Goal: Task Accomplishment & Management: Manage account settings

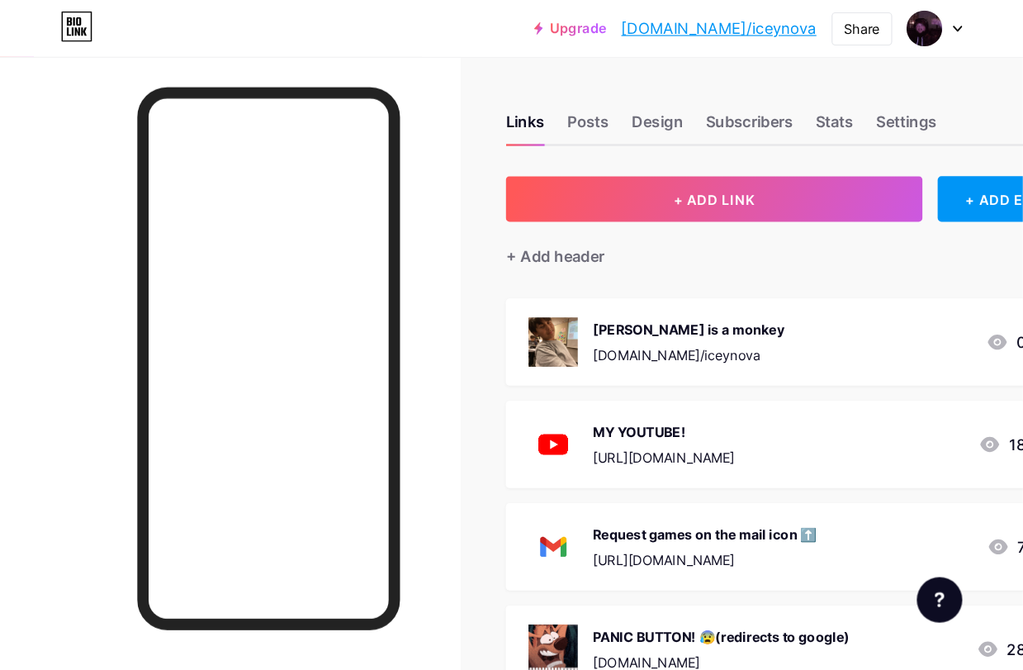
scroll to position [12, 0]
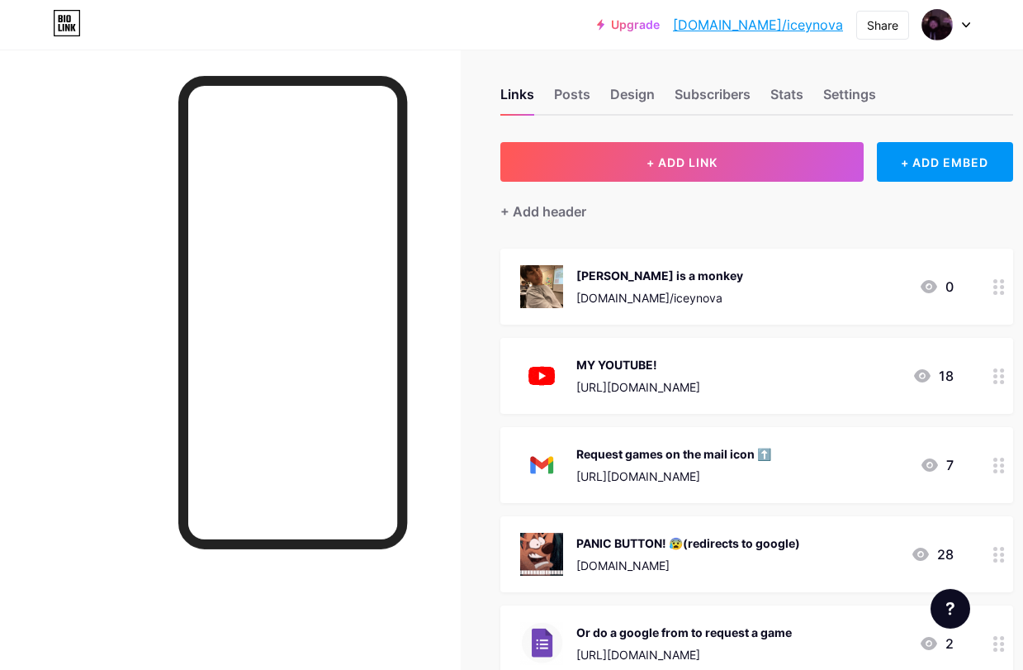
click at [640, 75] on div "Links Posts Design Subscribers Stats Settings" at bounding box center [756, 87] width 513 height 58
click at [633, 96] on div "Design" at bounding box center [632, 99] width 45 height 30
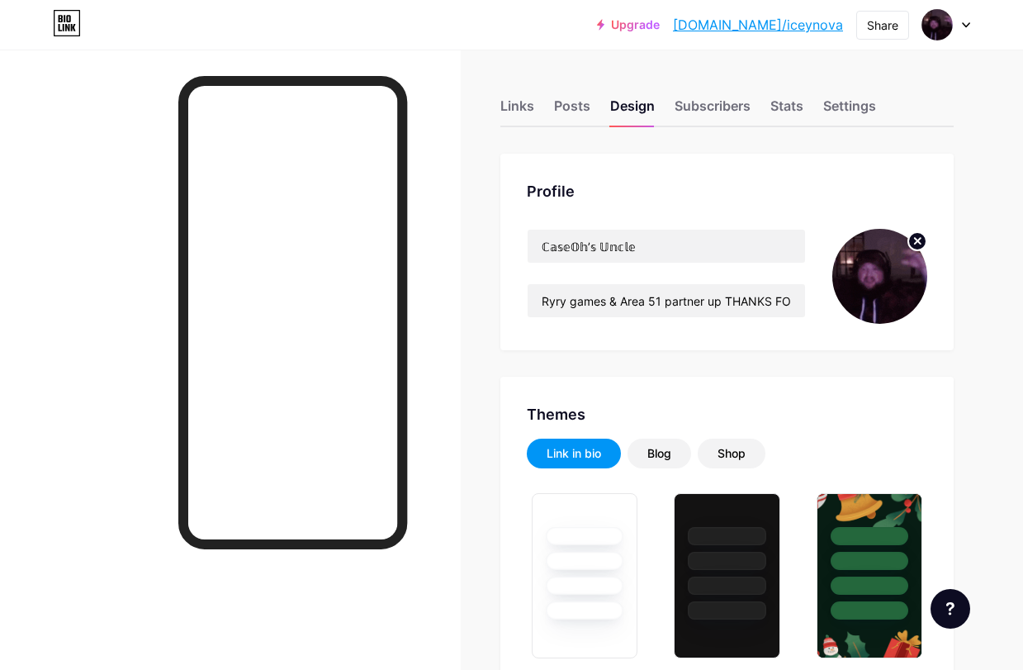
type input "#93e3fd"
type input "#000000"
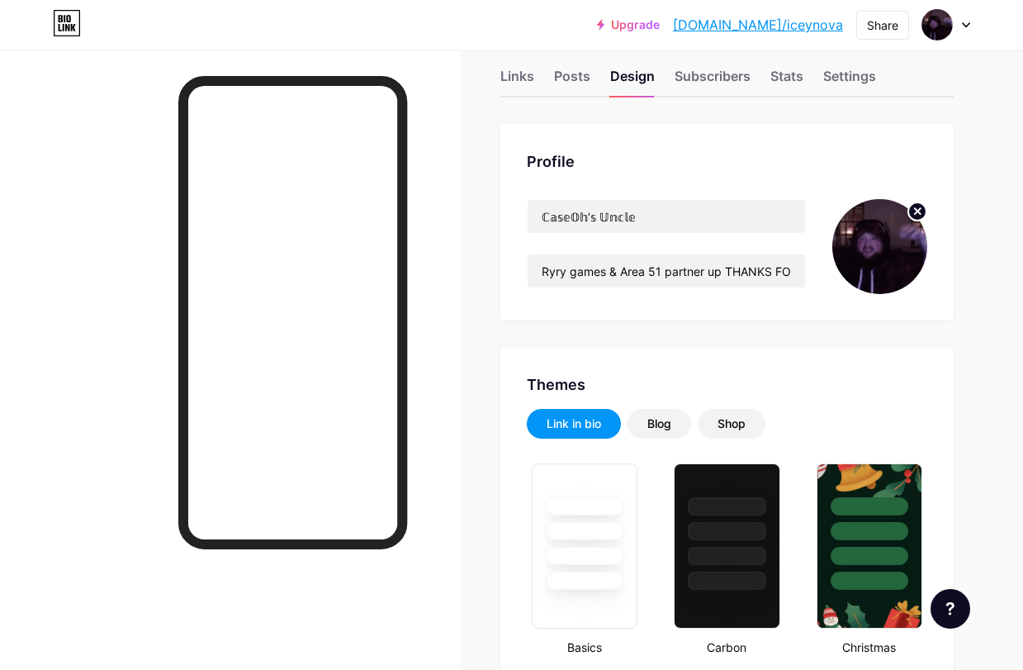
scroll to position [31, 0]
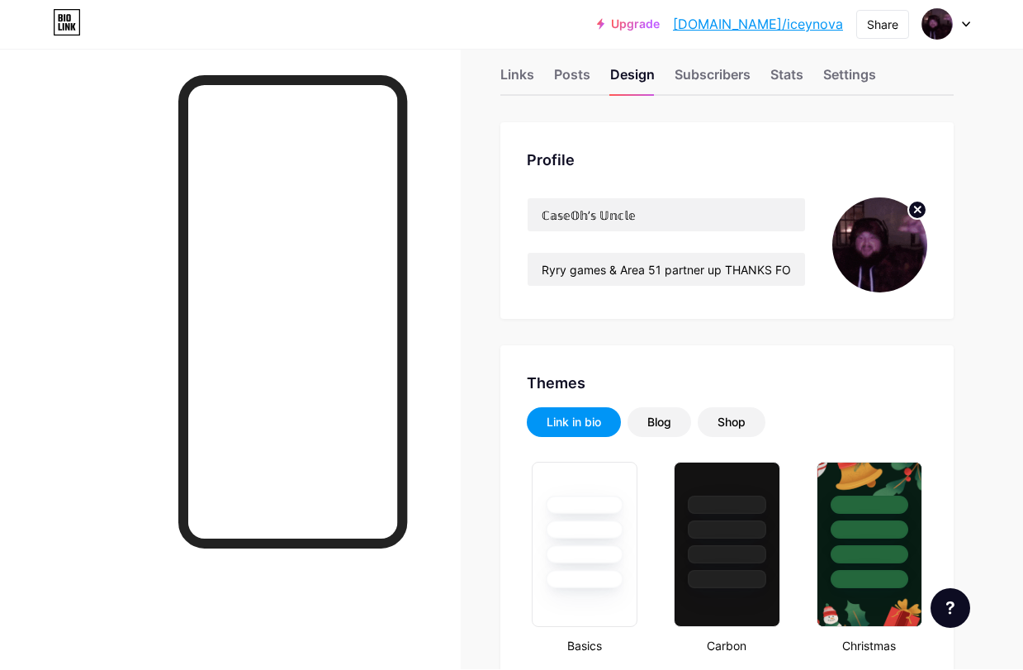
click at [547, 76] on div "Links Posts Design Subscribers Stats Settings" at bounding box center [726, 68] width 453 height 58
click at [509, 132] on div "Profile ℂ𝕒𝕤𝕖𝕆𝕙’𝕤 𝕌𝕟𝕔𝕝𝕖 Ryry games & Area 51 partner up THANKS FOR 500 VIEWS!! A…" at bounding box center [726, 221] width 453 height 196
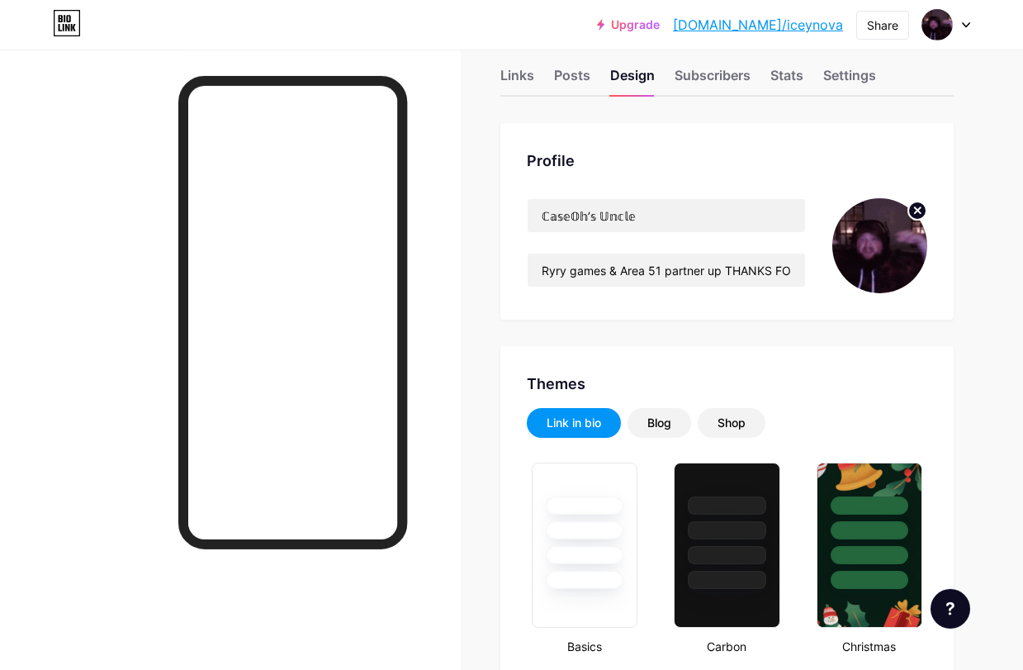
click at [506, 78] on div "Links" at bounding box center [517, 80] width 34 height 30
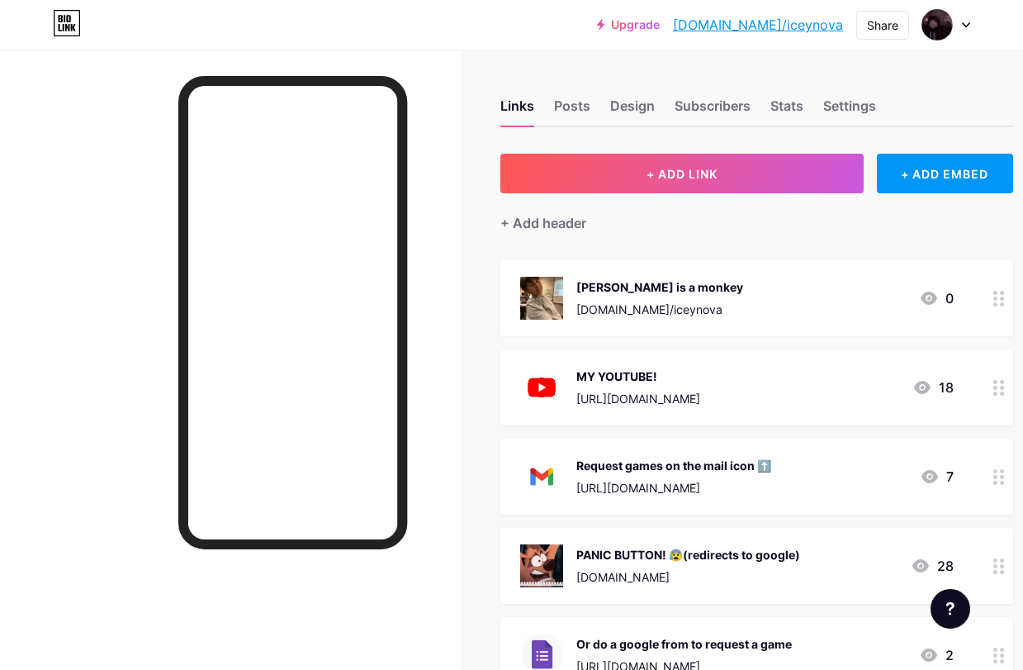
click at [618, 583] on div "Or do a google from to request a game [URL][DOMAIN_NAME] 2" at bounding box center [756, 655] width 513 height 76
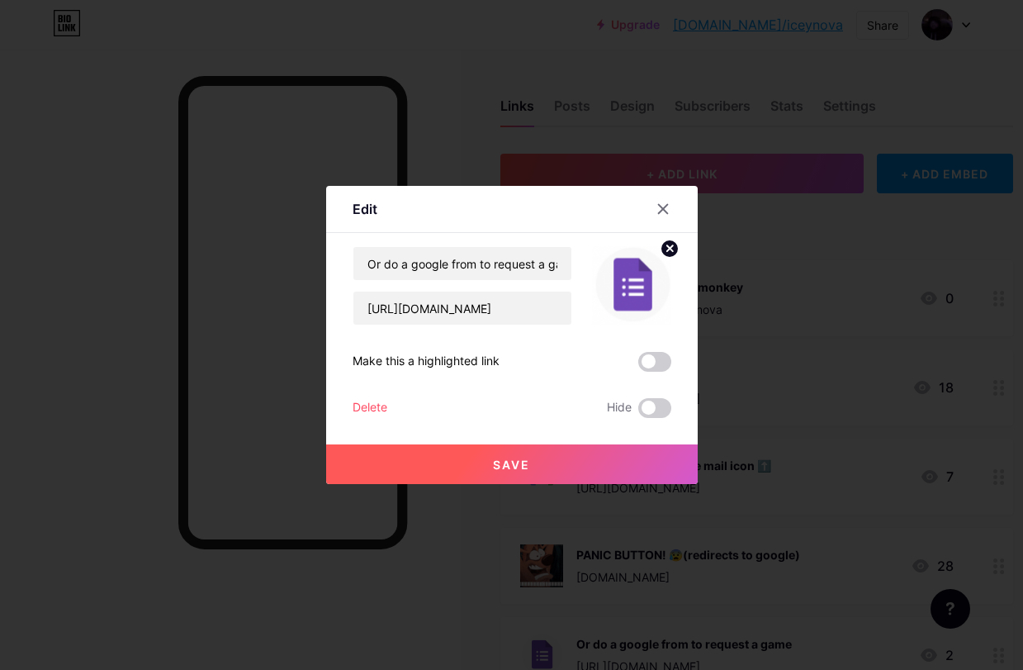
click at [668, 258] on circle at bounding box center [670, 248] width 18 height 18
click at [663, 224] on div at bounding box center [663, 209] width 30 height 30
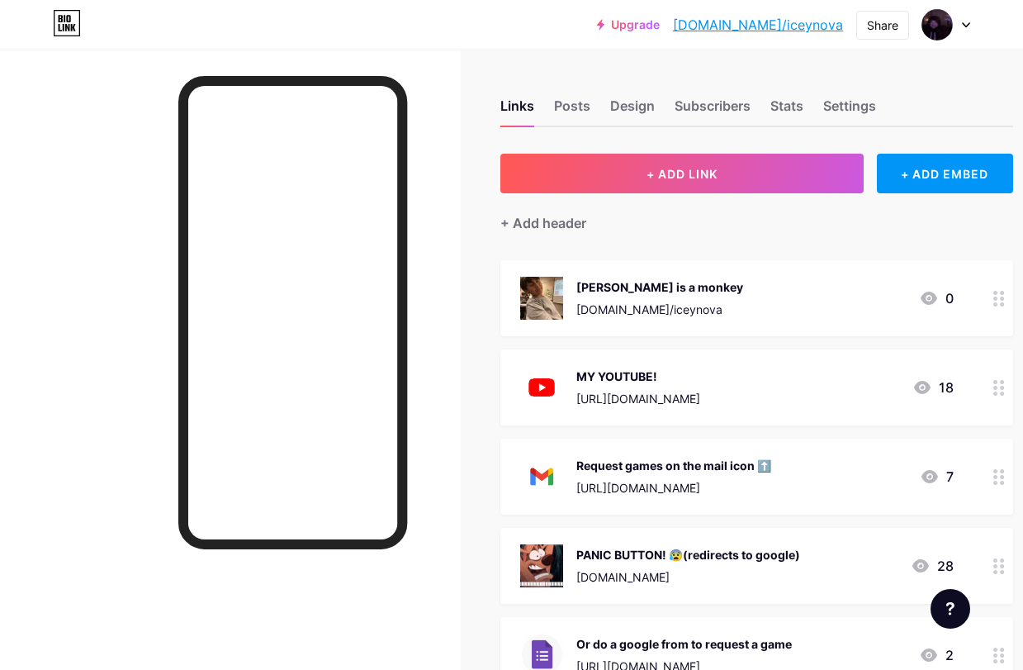
click at [784, 107] on div "Stats" at bounding box center [786, 111] width 33 height 30
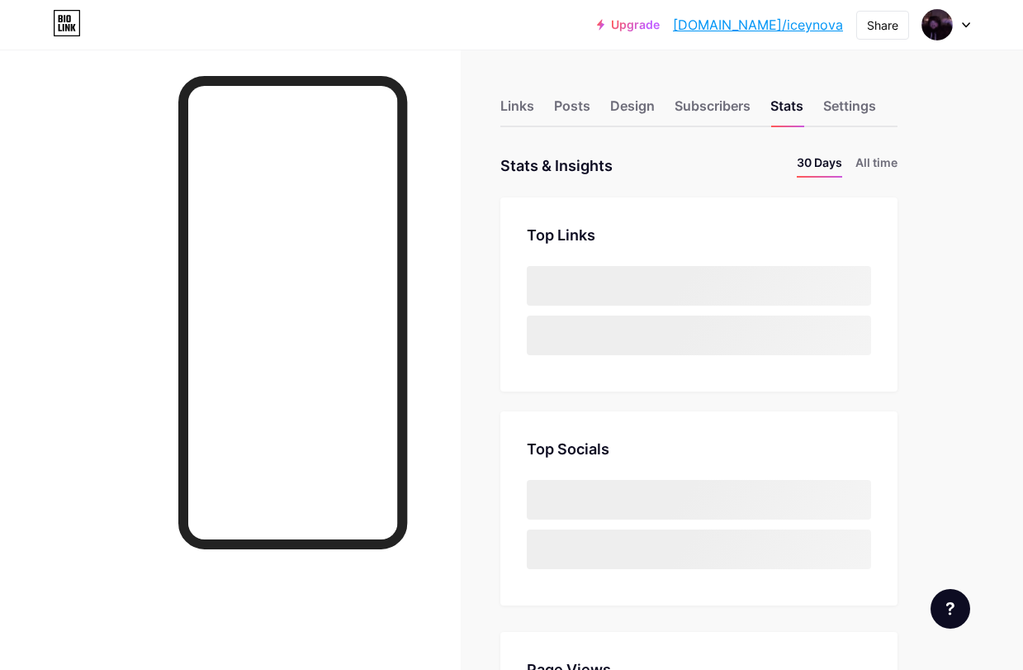
scroll to position [670, 1023]
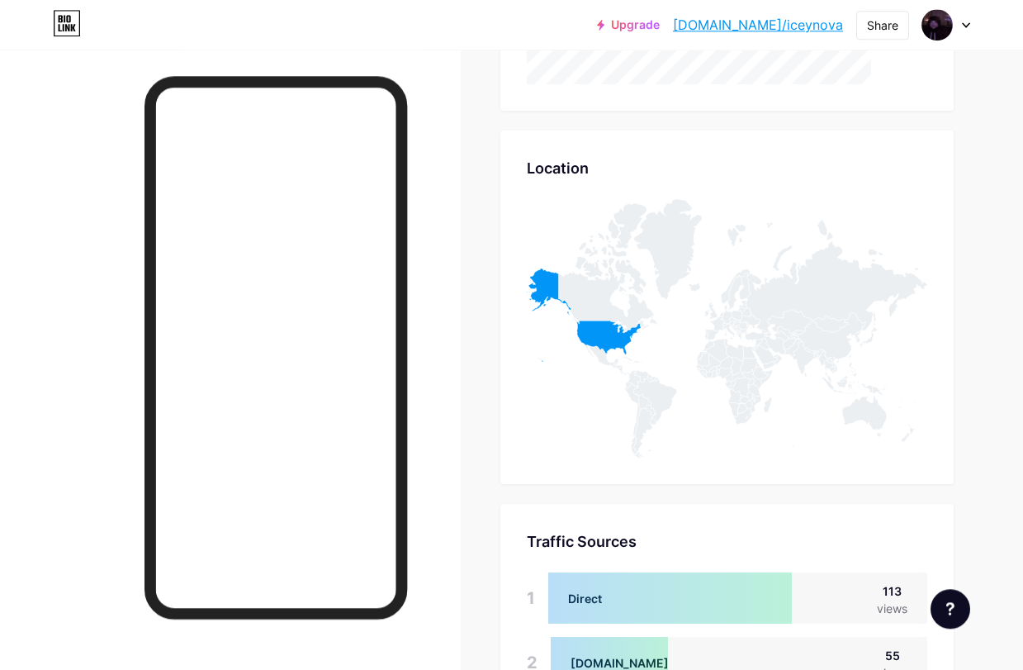
click at [625, 306] on icon at bounding box center [727, 328] width 400 height 258
click at [618, 327] on icon at bounding box center [584, 314] width 114 height 93
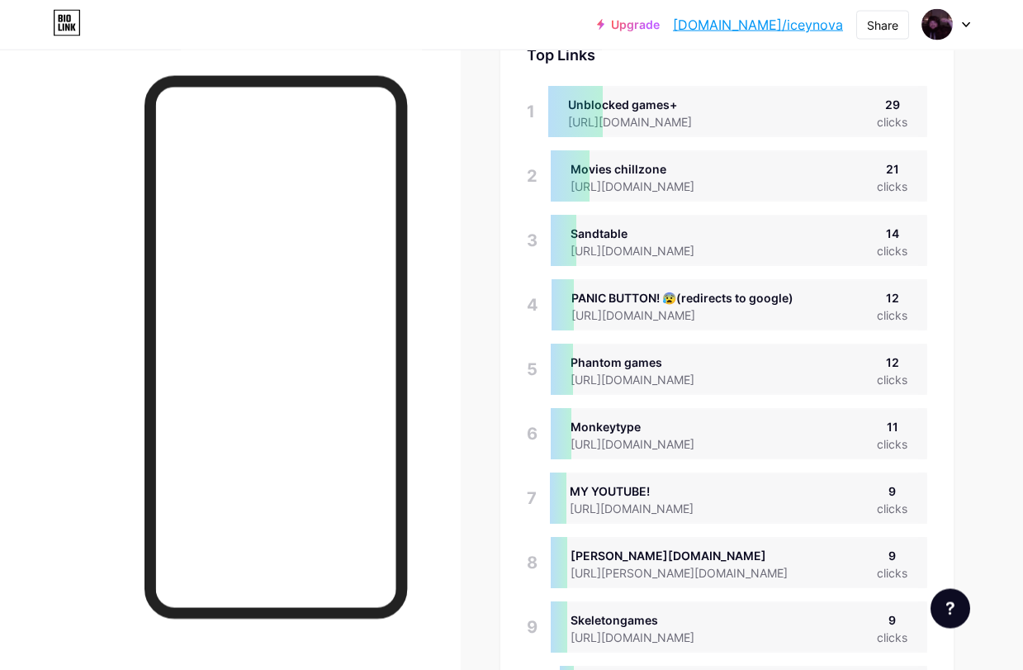
scroll to position [0, 0]
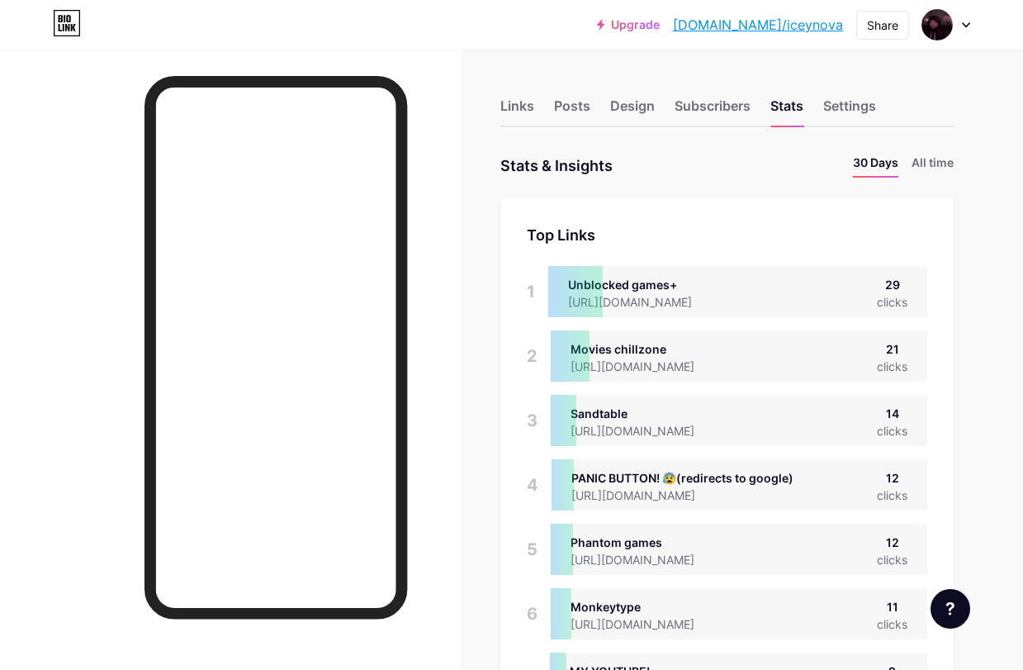
click at [891, 165] on li "All time" at bounding box center [932, 166] width 42 height 24
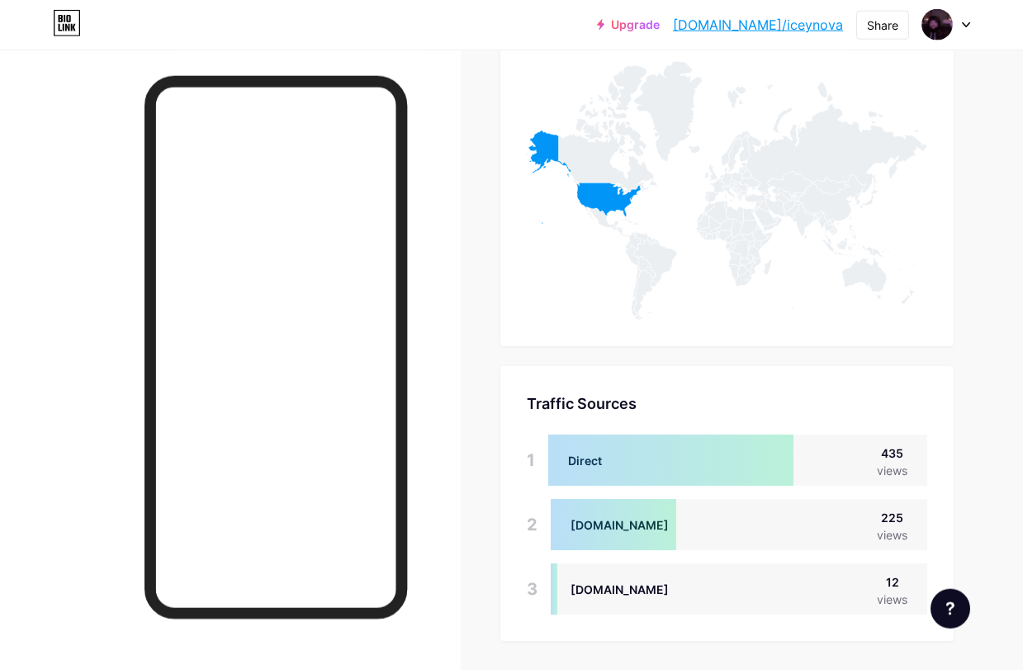
scroll to position [1448, 0]
click at [618, 201] on icon at bounding box center [584, 176] width 114 height 93
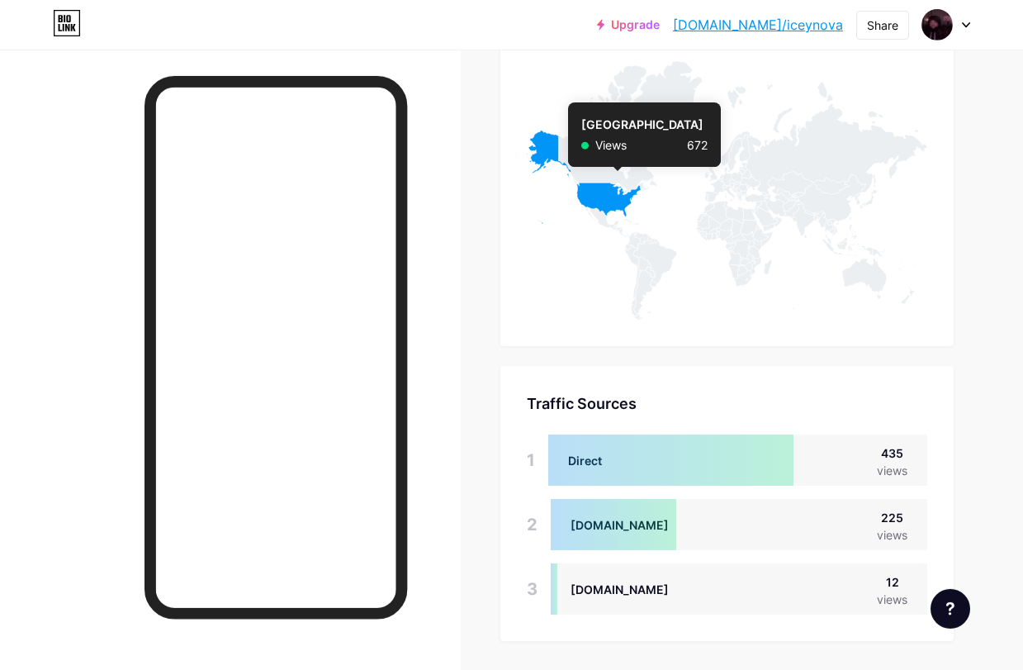
click at [800, 184] on icon at bounding box center [789, 183] width 45 height 25
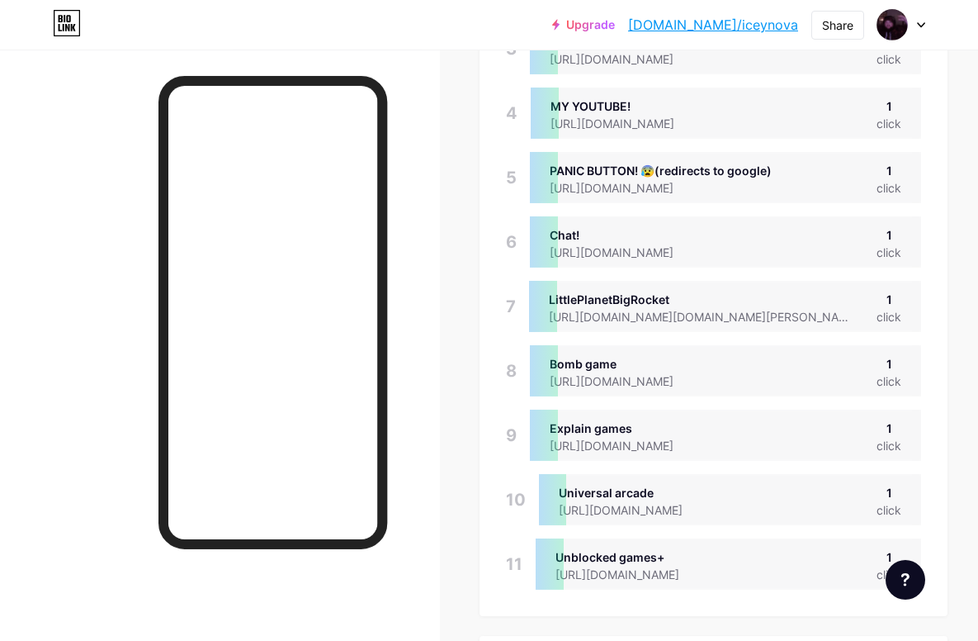
scroll to position [243, 0]
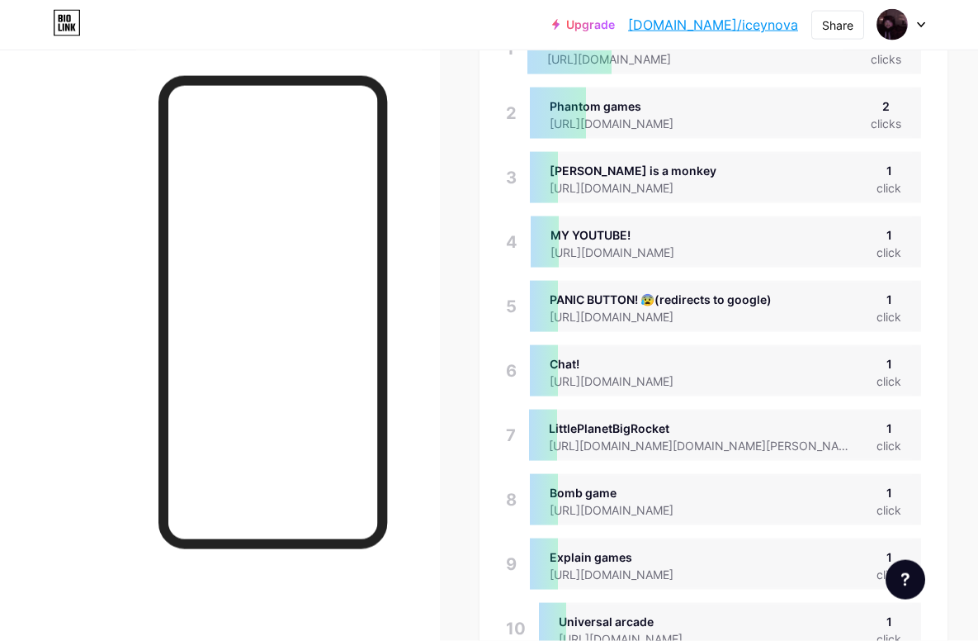
click at [743, 17] on link "[DOMAIN_NAME]/iceynova" at bounding box center [713, 25] width 170 height 20
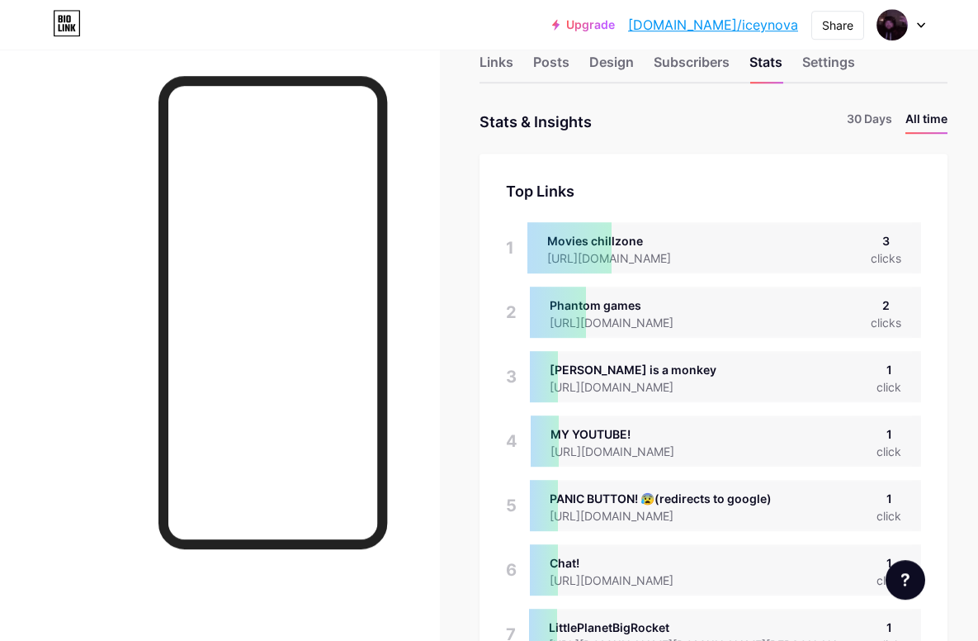
scroll to position [0, 0]
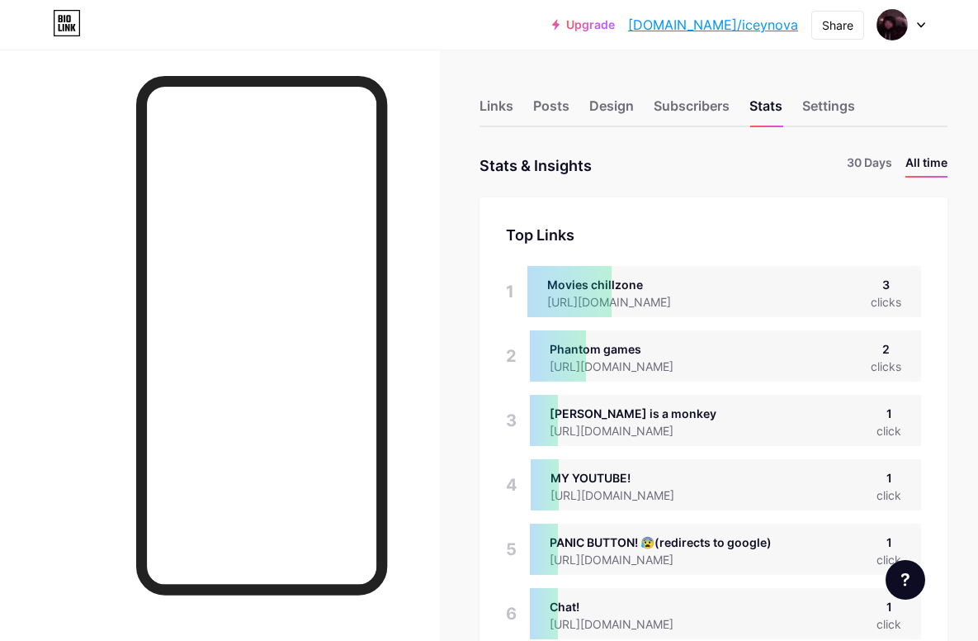
click at [559, 96] on div "Posts" at bounding box center [551, 111] width 36 height 30
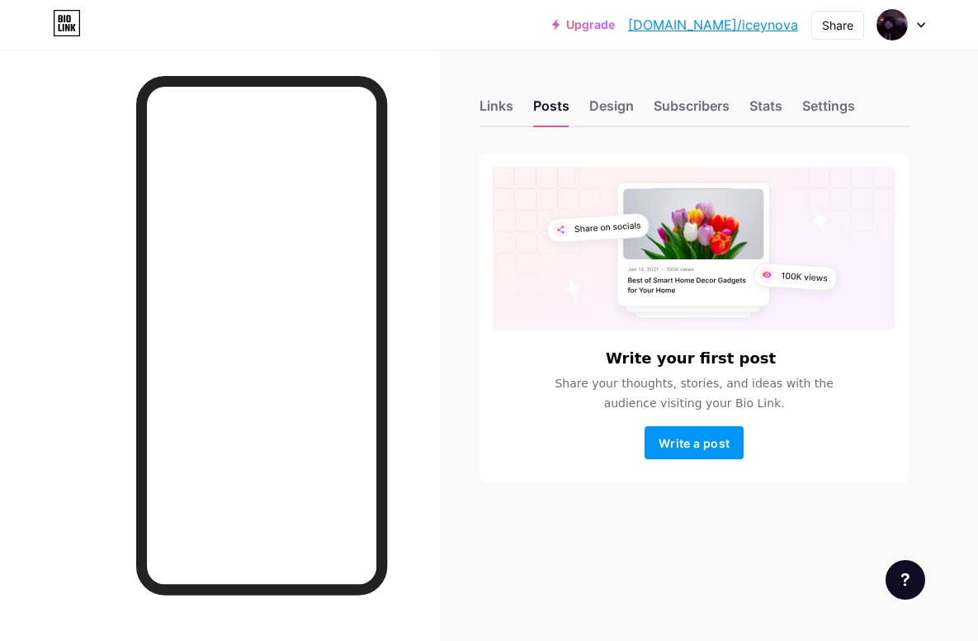
click at [604, 106] on div "Design" at bounding box center [611, 111] width 45 height 30
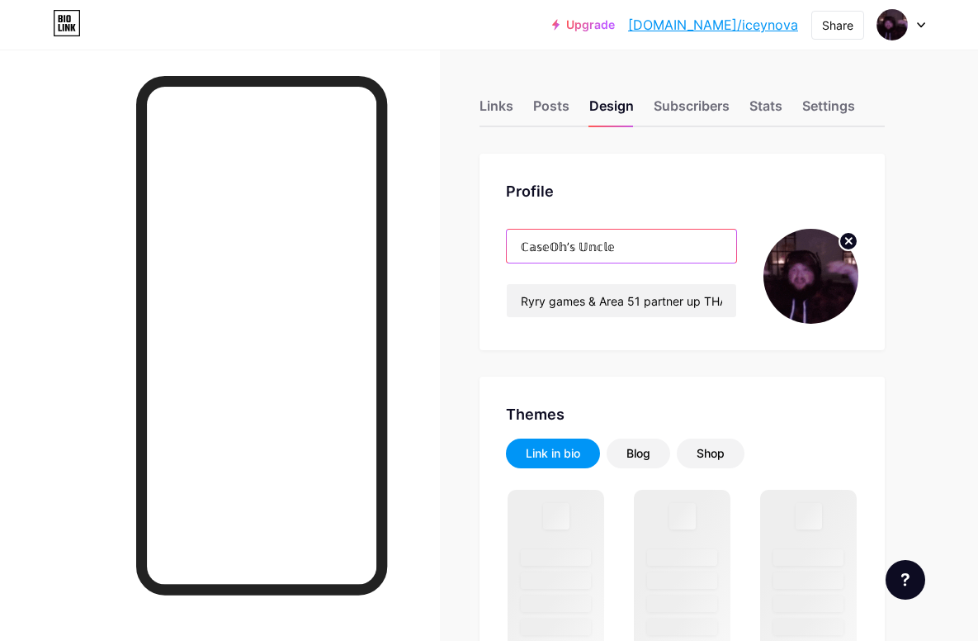
click at [643, 246] on input "ℂ𝕒𝕤𝕖𝕆𝕙’𝕤 𝕌𝕟𝕔𝕝𝕖" at bounding box center [622, 246] width 230 height 33
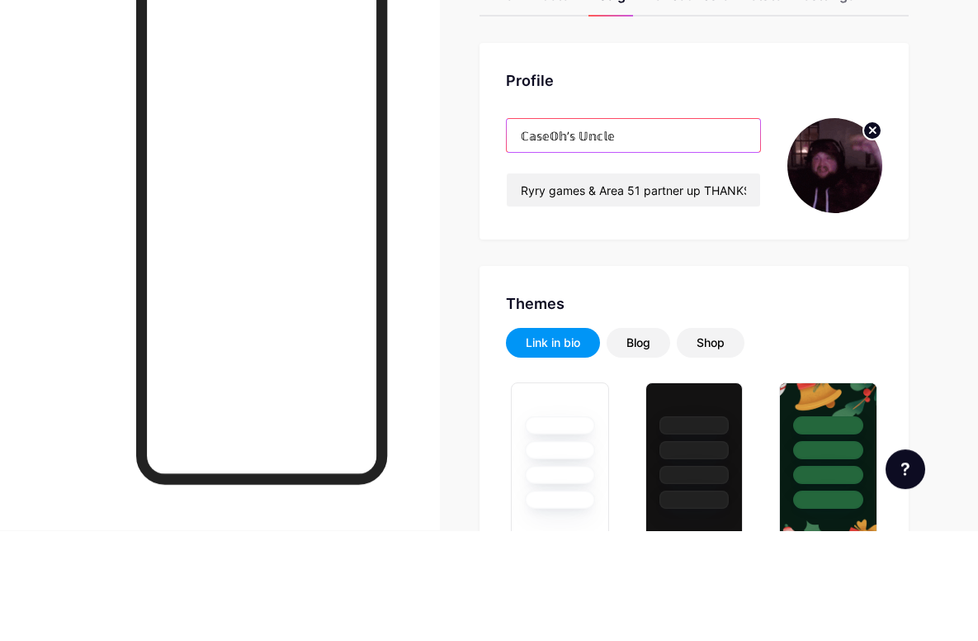
type input "#93e3fd"
type input "#000000"
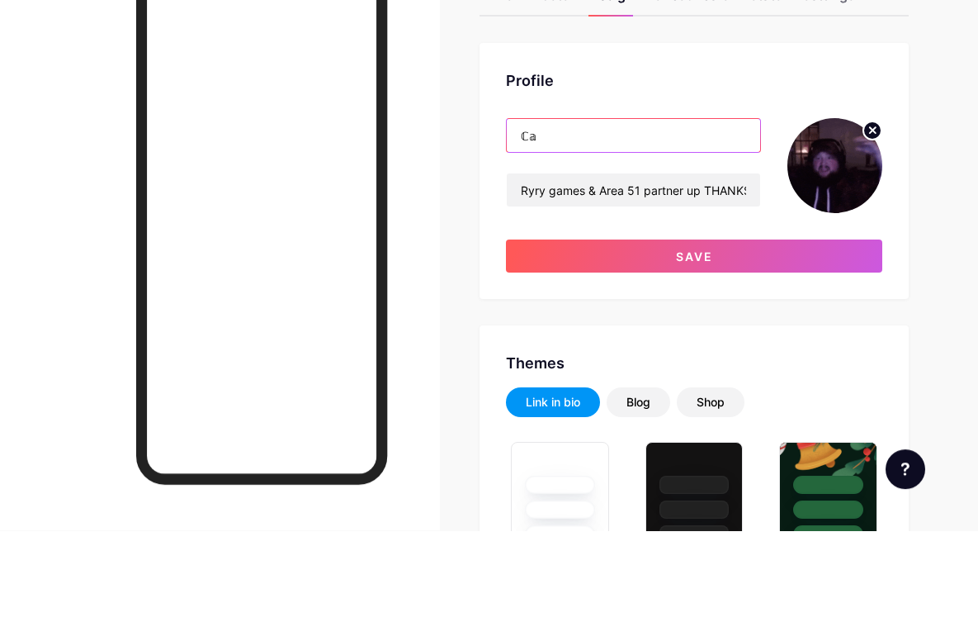
type input "ℂ"
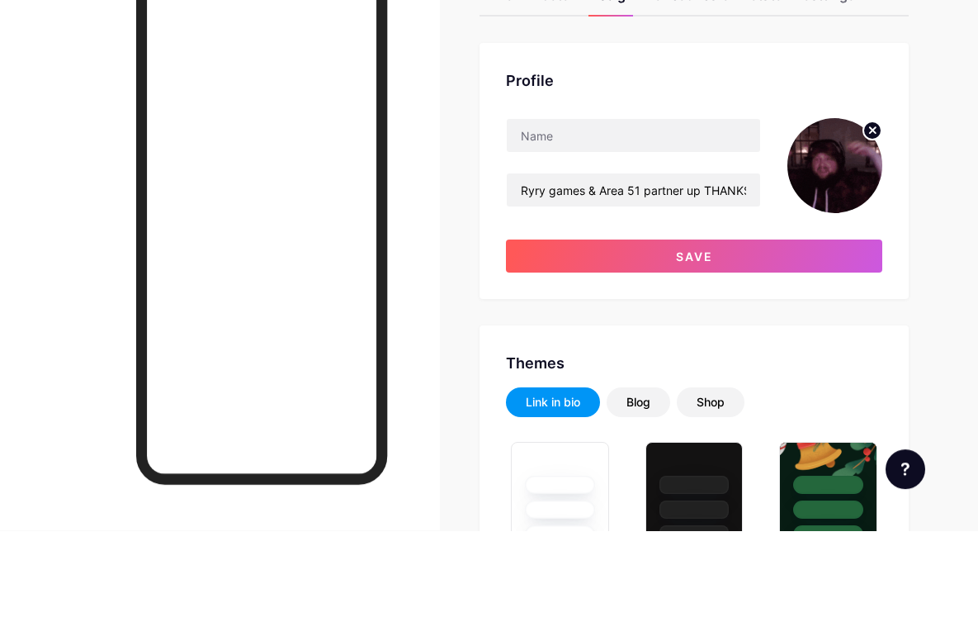
scroll to position [111, 0]
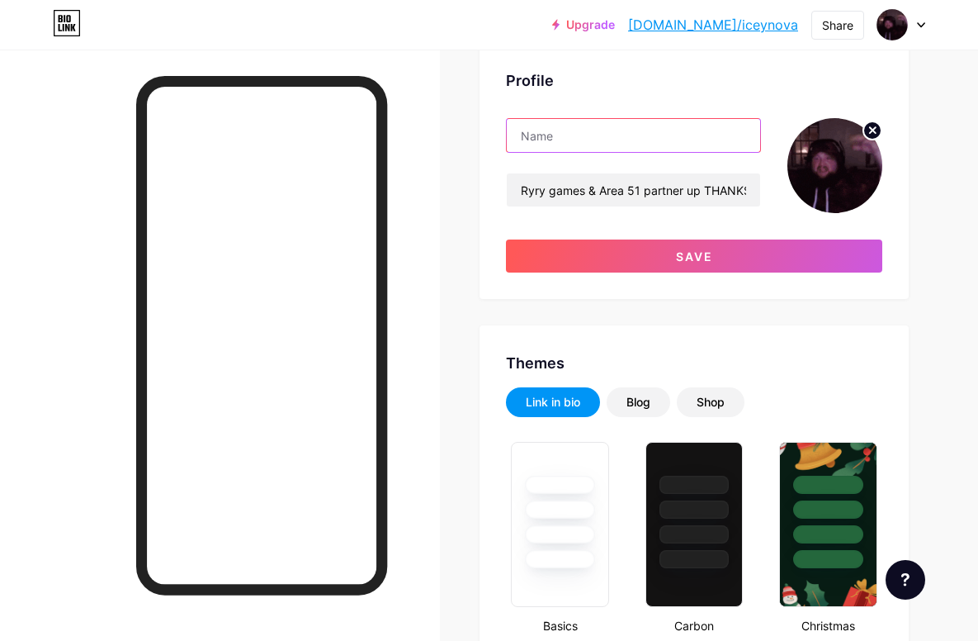
click at [717, 140] on input "text" at bounding box center [633, 135] width 253 height 33
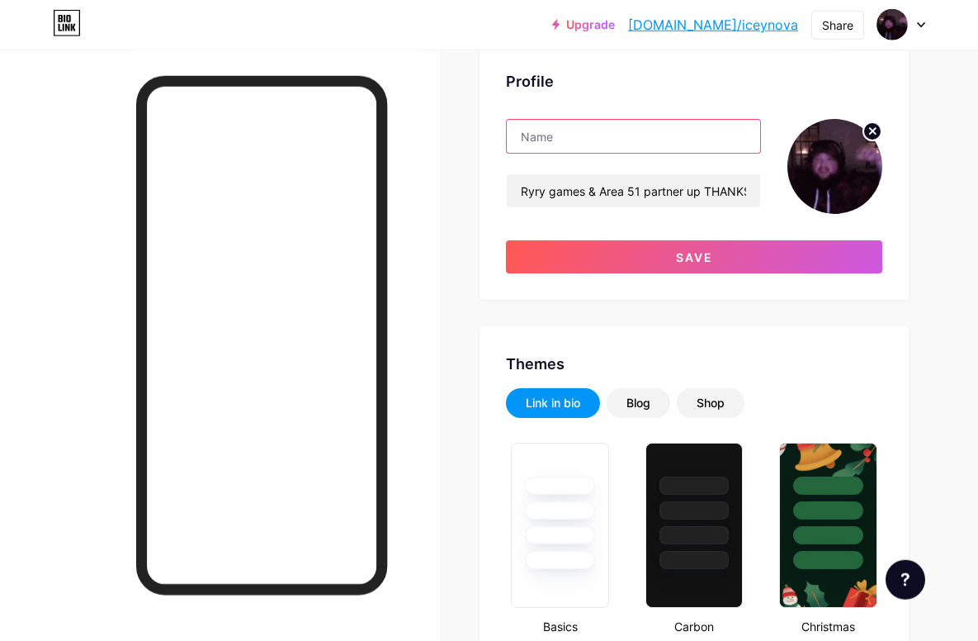
paste input "𝕚𝕔𝕖𝕪𝕪𝕟𝕠𝕧𝕒"
type input "𝕚𝕔𝕖𝕪𝕪𝕟𝕠𝕧𝕒"
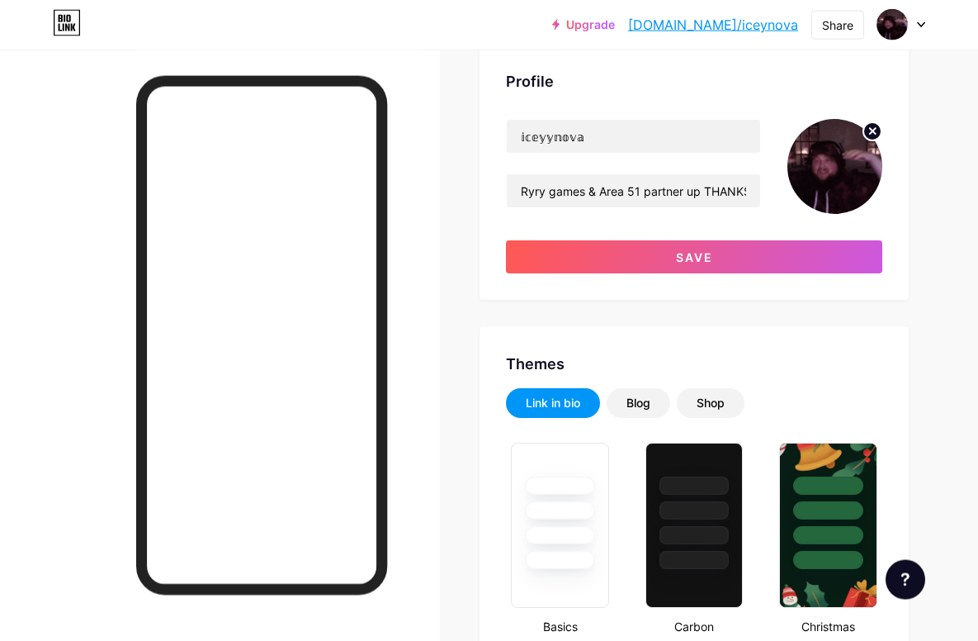
click at [837, 243] on button "Save" at bounding box center [694, 256] width 376 height 33
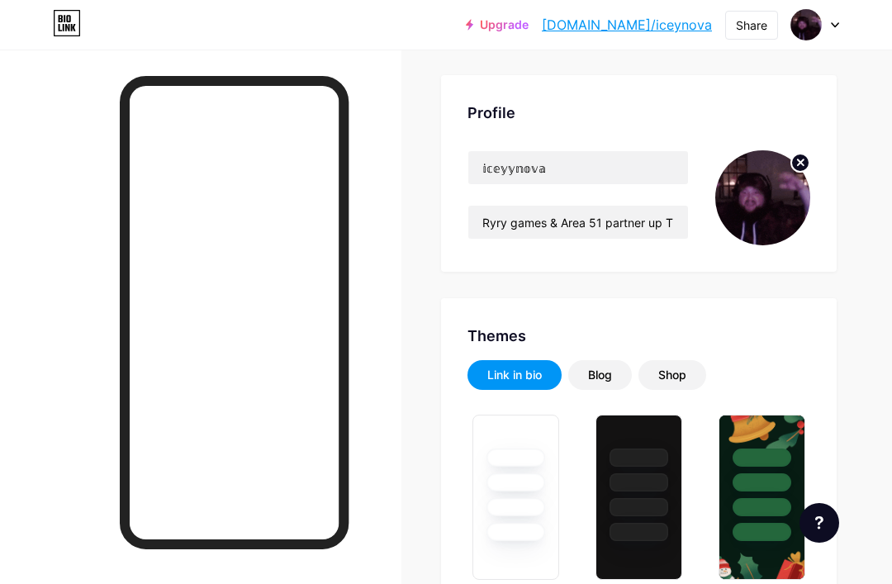
scroll to position [0, 0]
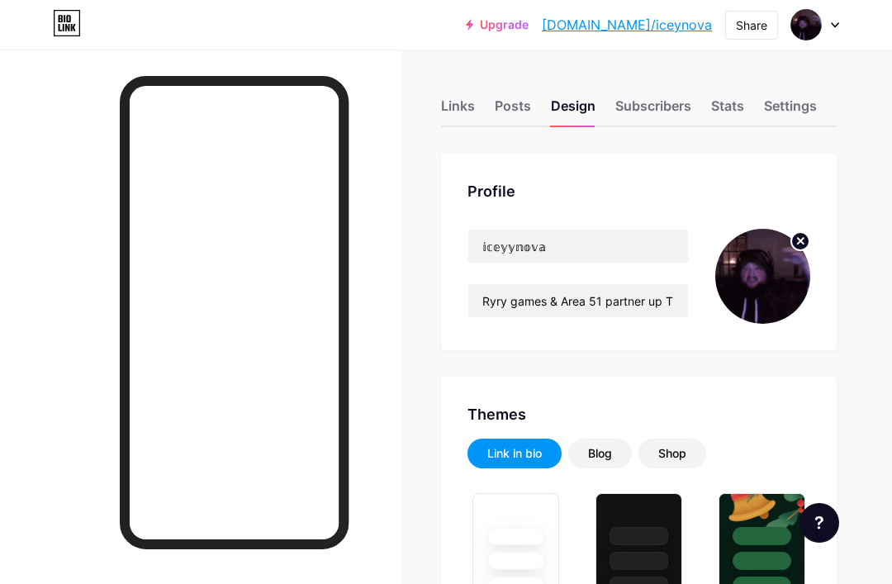
click at [461, 96] on div "Links" at bounding box center [458, 111] width 34 height 30
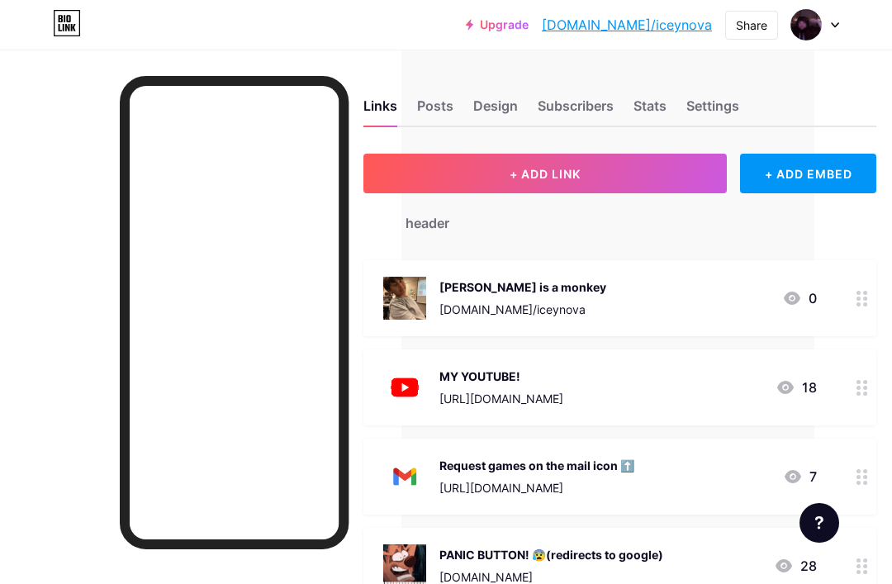
scroll to position [0, 131]
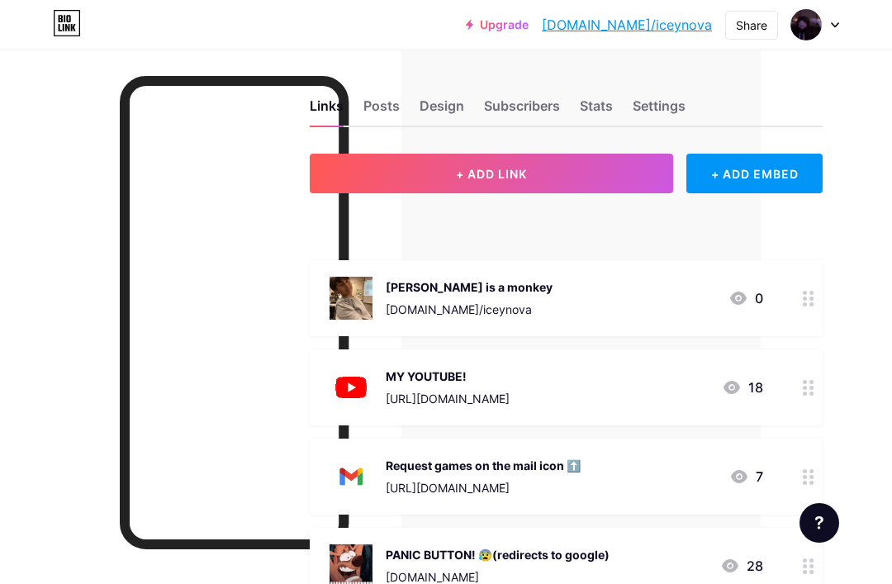
click at [804, 302] on circle at bounding box center [805, 304] width 4 height 4
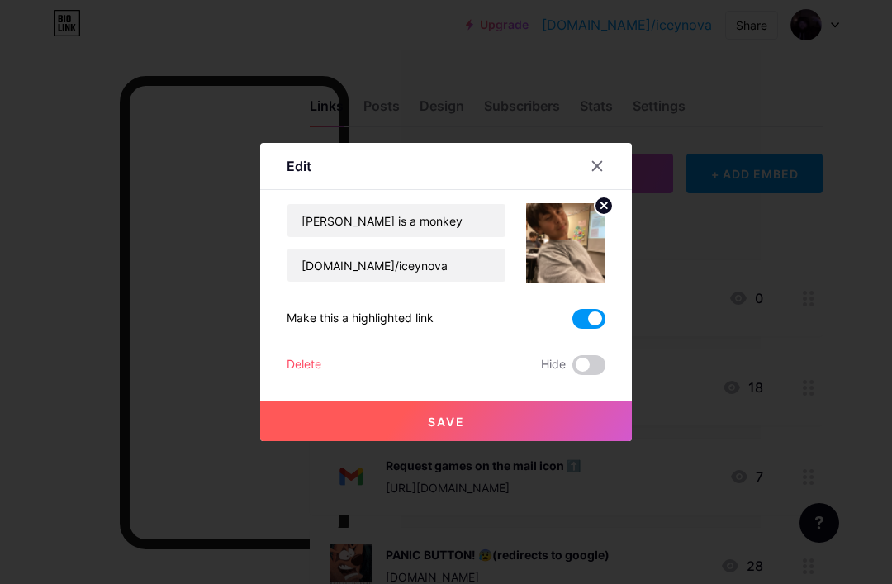
click at [614, 181] on div at bounding box center [607, 166] width 50 height 30
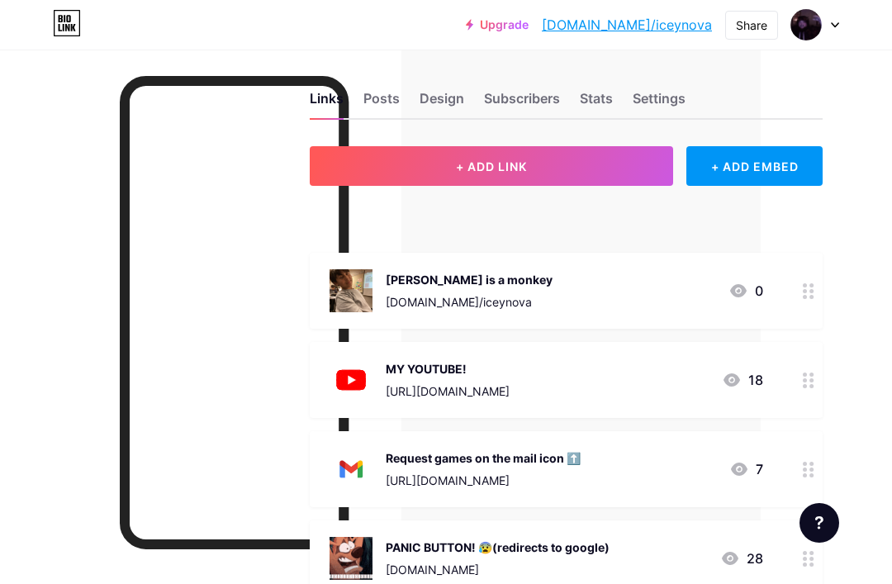
scroll to position [10, 131]
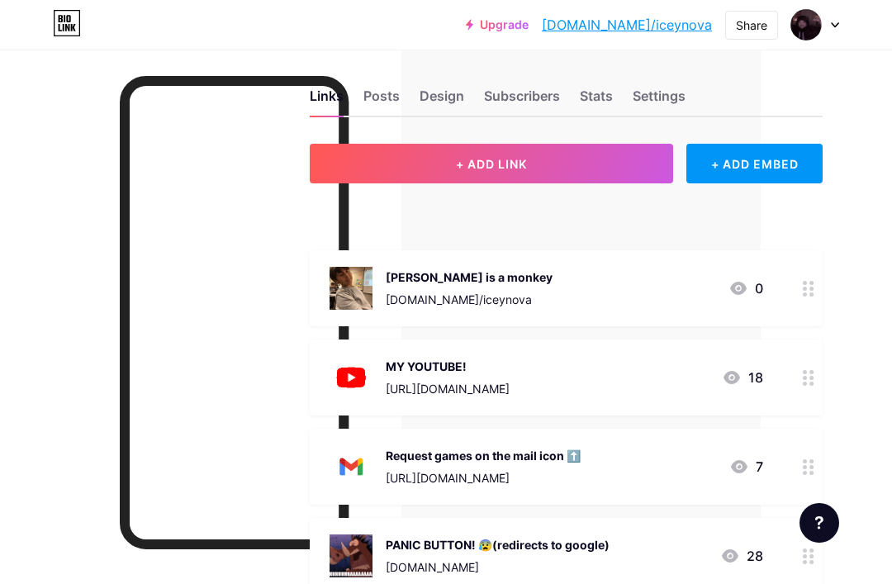
click at [643, 168] on button "+ ADD LINK" at bounding box center [491, 164] width 363 height 40
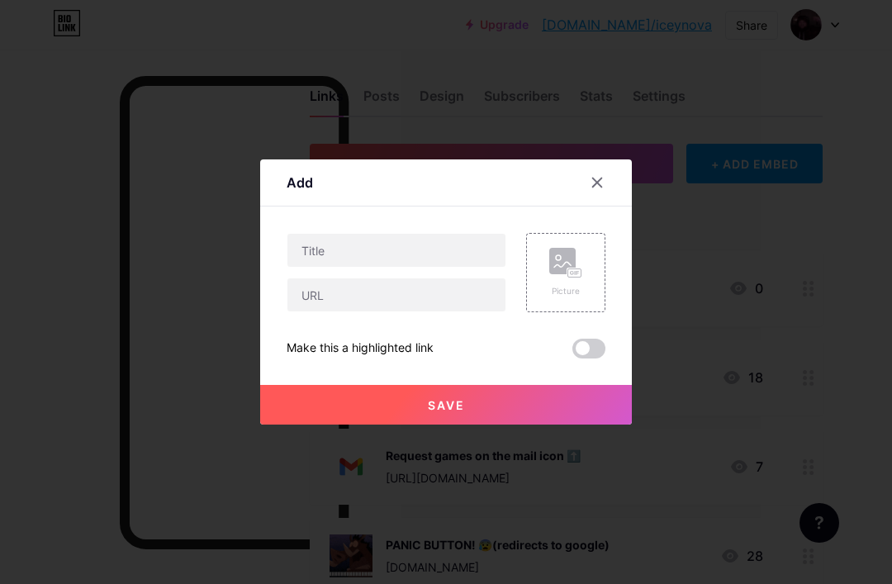
click at [589, 358] on span at bounding box center [588, 349] width 33 height 20
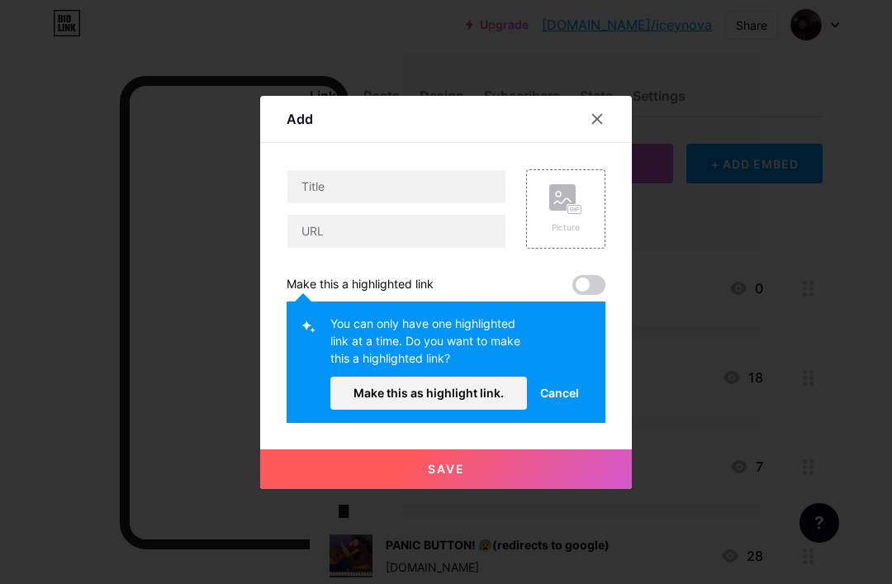
click at [562, 401] on span "Cancel" at bounding box center [559, 392] width 39 height 17
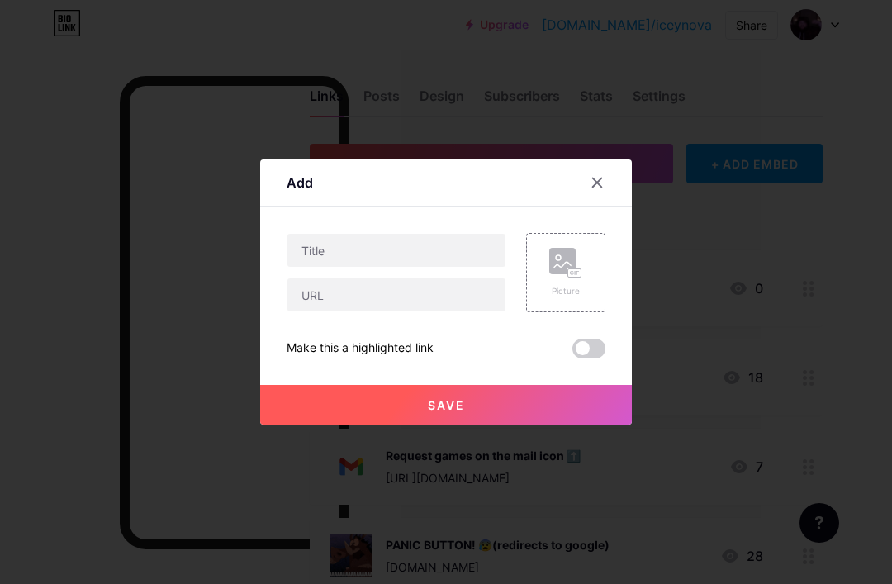
click at [585, 197] on div at bounding box center [607, 183] width 50 height 30
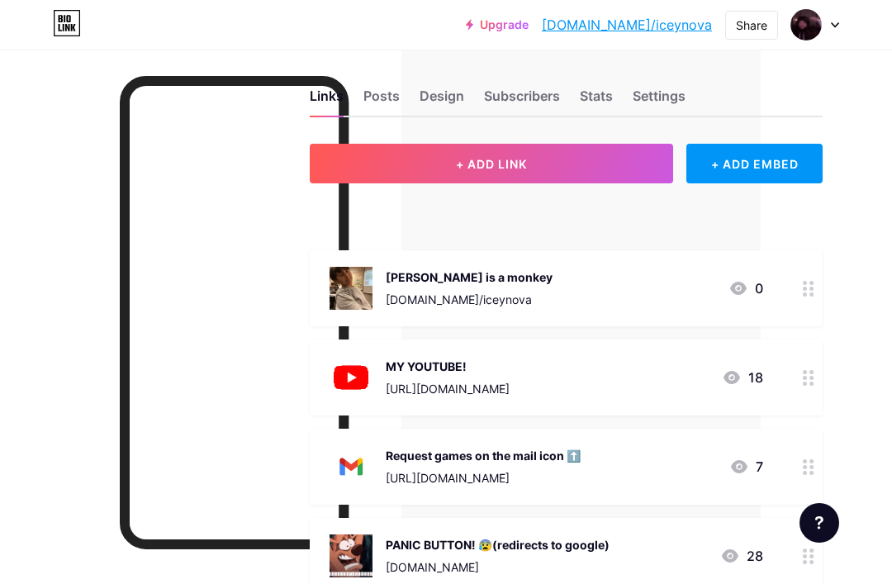
click at [615, 199] on div "+ Add header" at bounding box center [566, 203] width 513 height 40
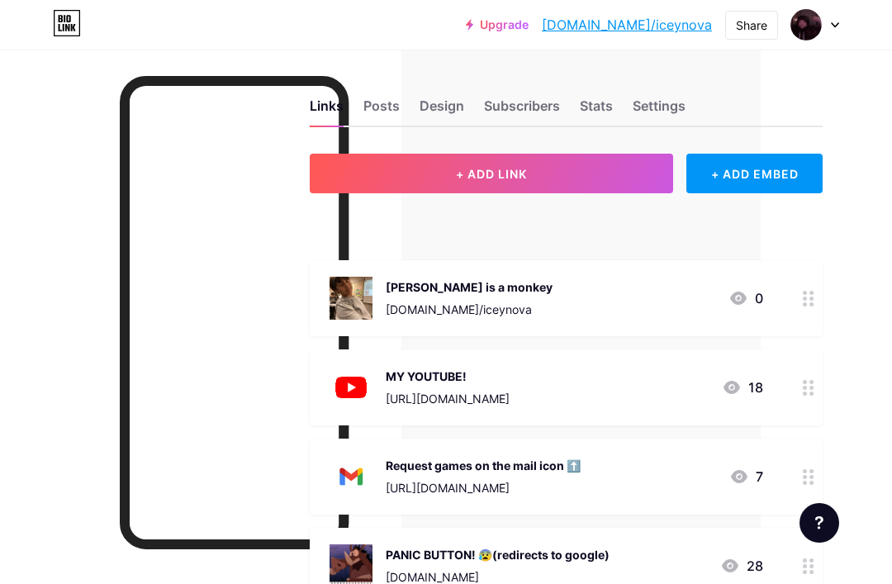
scroll to position [0, 0]
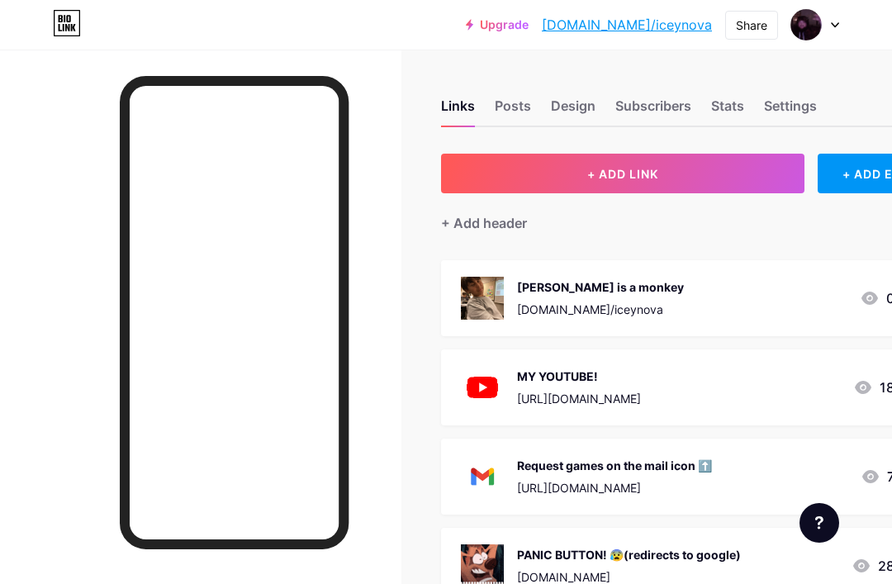
click at [783, 302] on div "[PERSON_NAME] is a monkey [DOMAIN_NAME]/iceynova 0" at bounding box center [677, 298] width 433 height 43
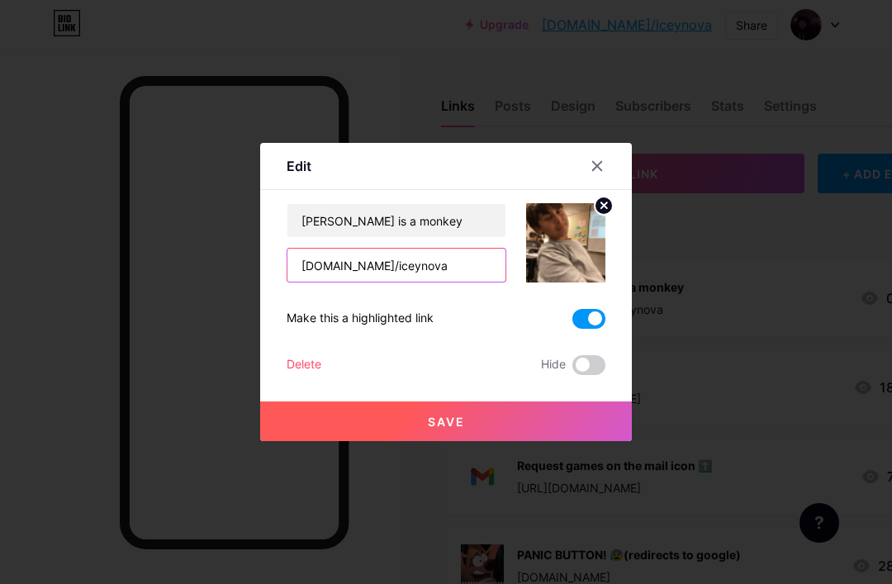
click at [386, 282] on input "[DOMAIN_NAME]/iceynova" at bounding box center [396, 265] width 218 height 33
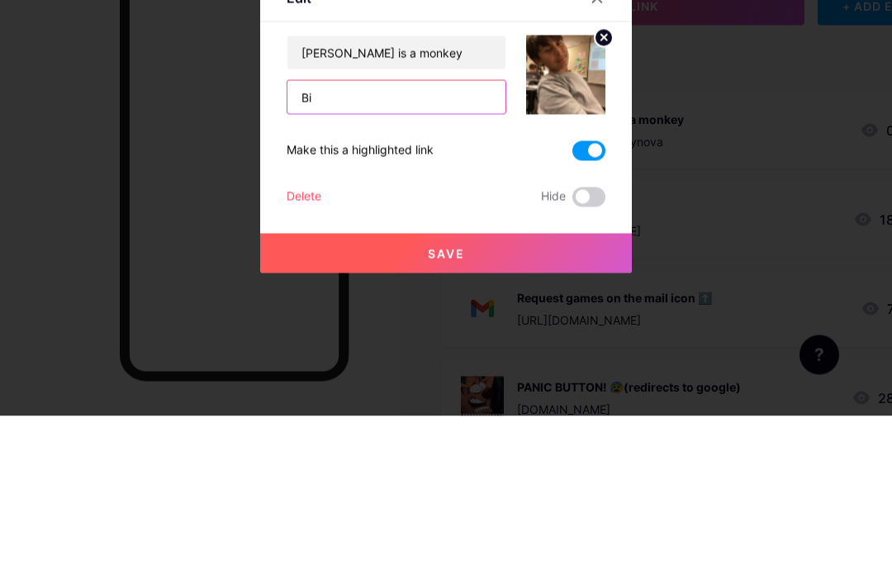
type input "B"
paste input "[URL][DOMAIN_NAME]"
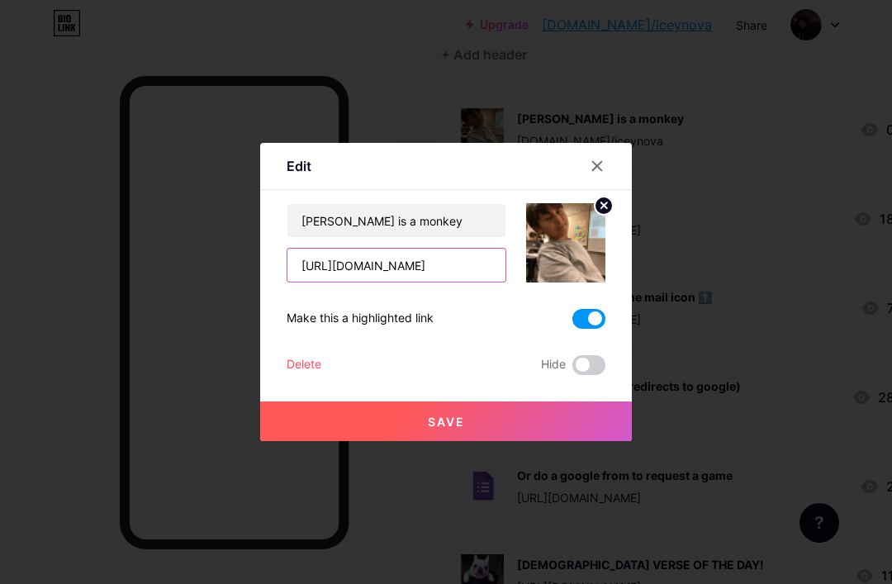
type input "[URL][DOMAIN_NAME]"
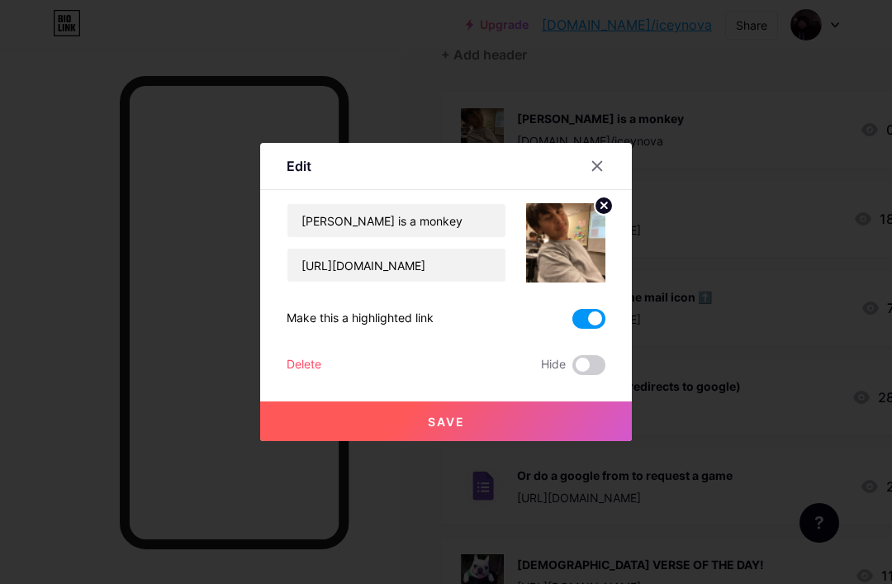
click at [597, 441] on button "Save" at bounding box center [446, 421] width 372 height 40
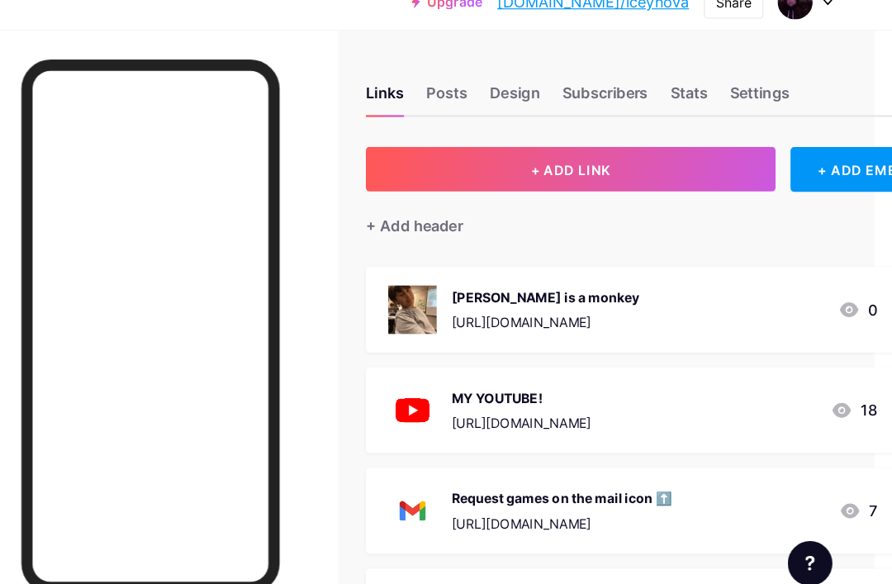
scroll to position [22, 16]
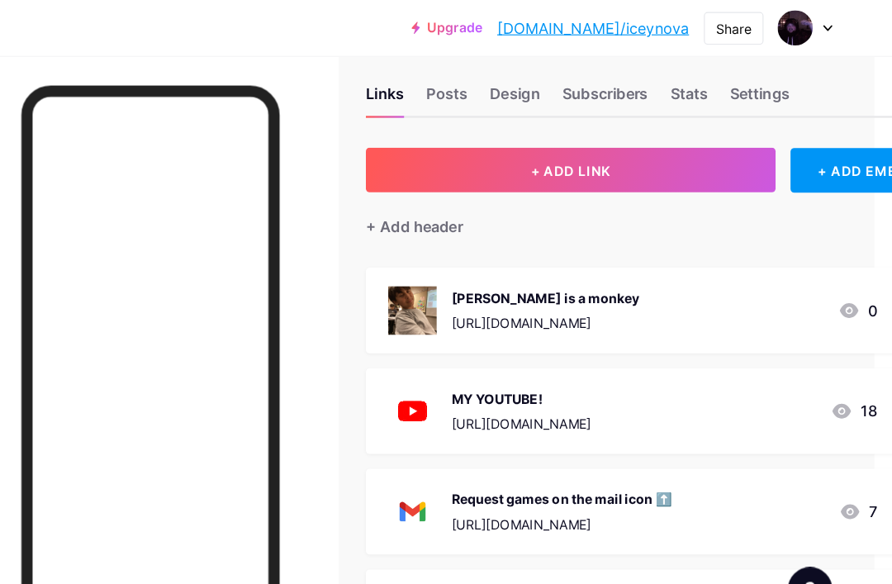
click at [580, 21] on link "[DOMAIN_NAME]/iceynova" at bounding box center [627, 25] width 170 height 20
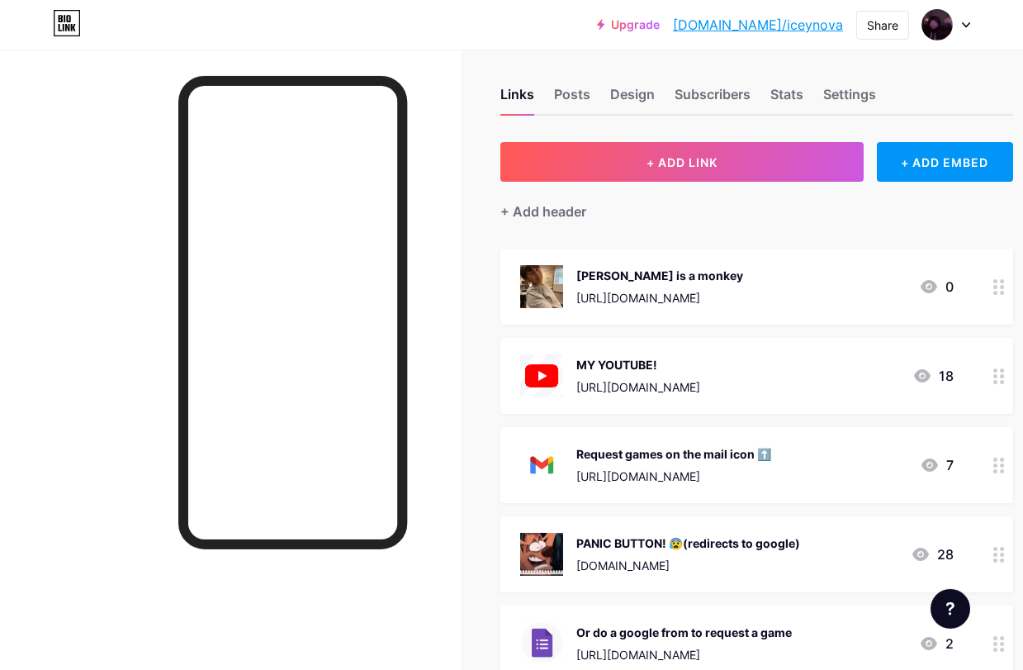
scroll to position [12, 0]
